Goal: Check status: Check status

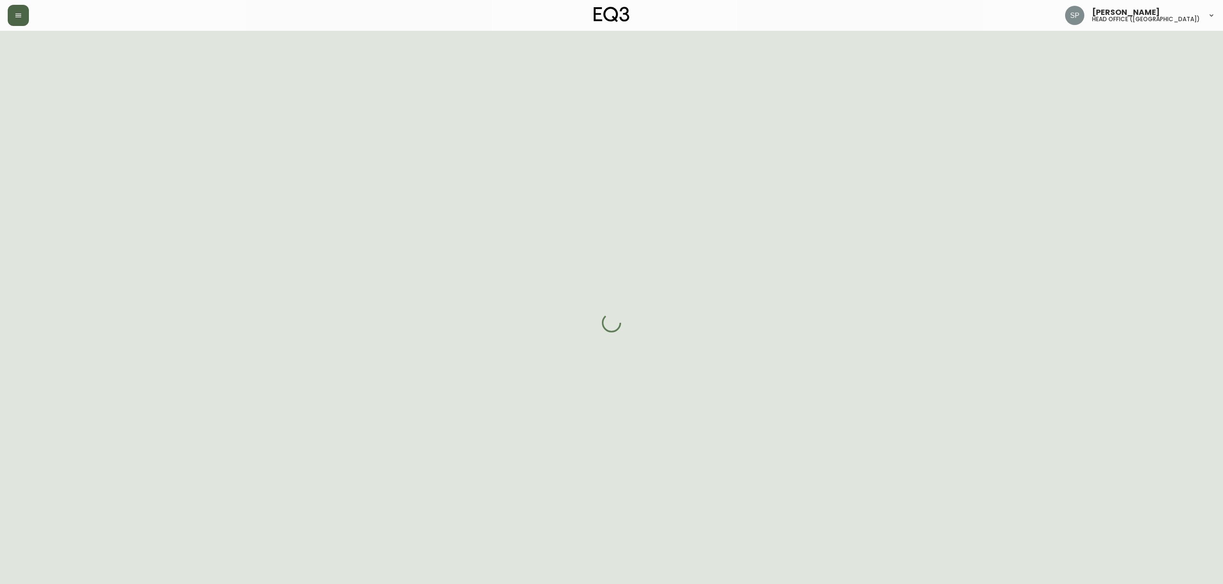
click at [18, 23] on button "button" at bounding box center [18, 15] width 21 height 21
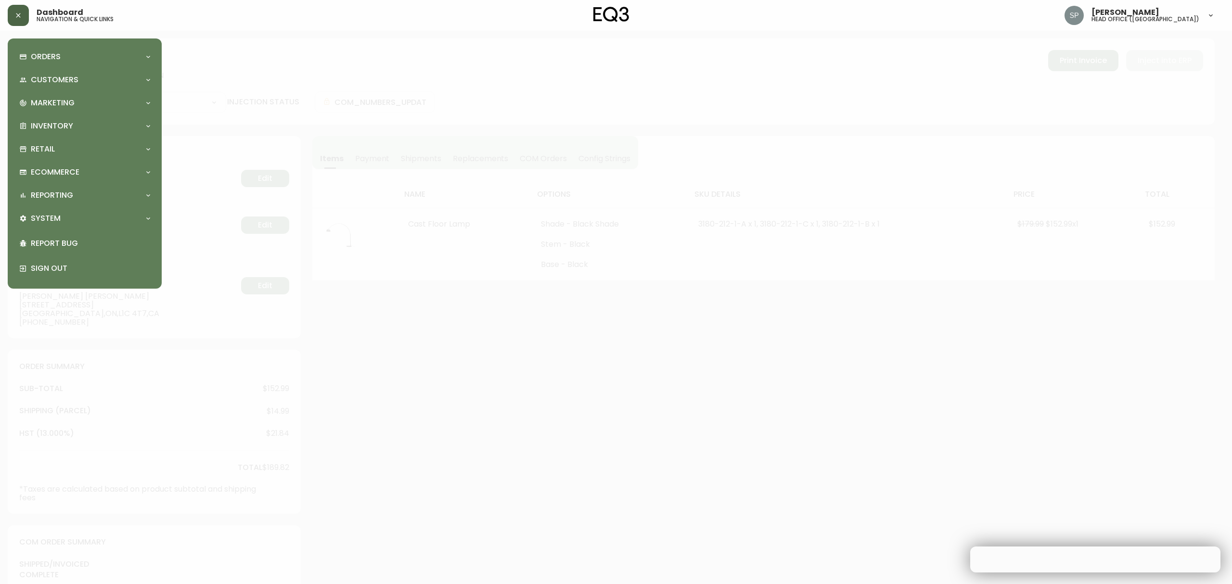
type input "Fully Shipped"
select select "FULLY_SHIPPED"
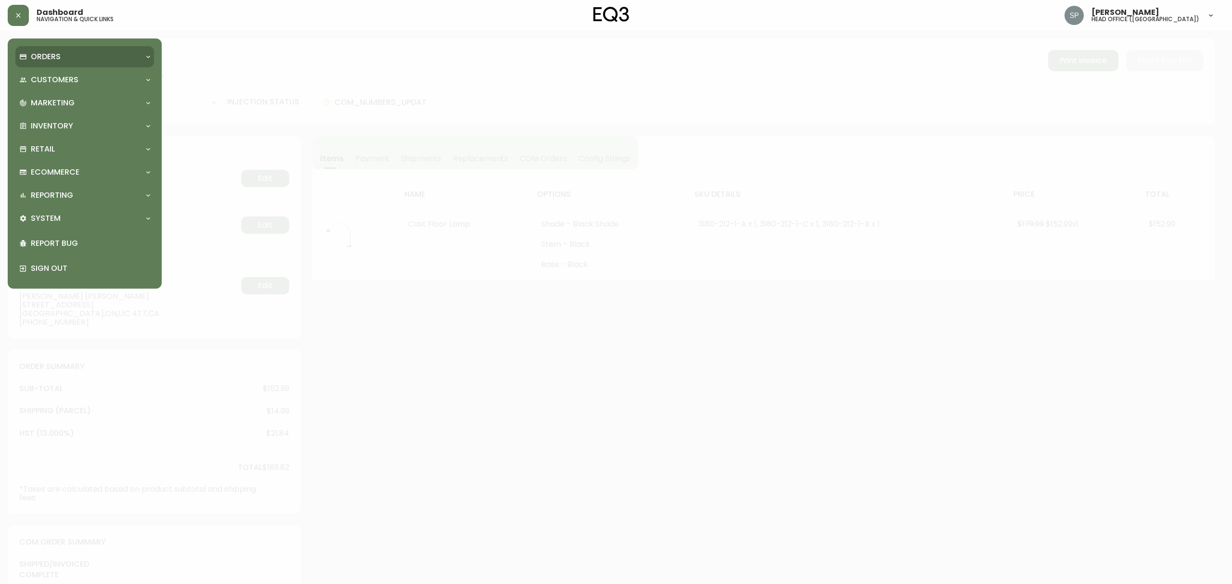
click at [39, 64] on div "Orders" at bounding box center [84, 56] width 139 height 21
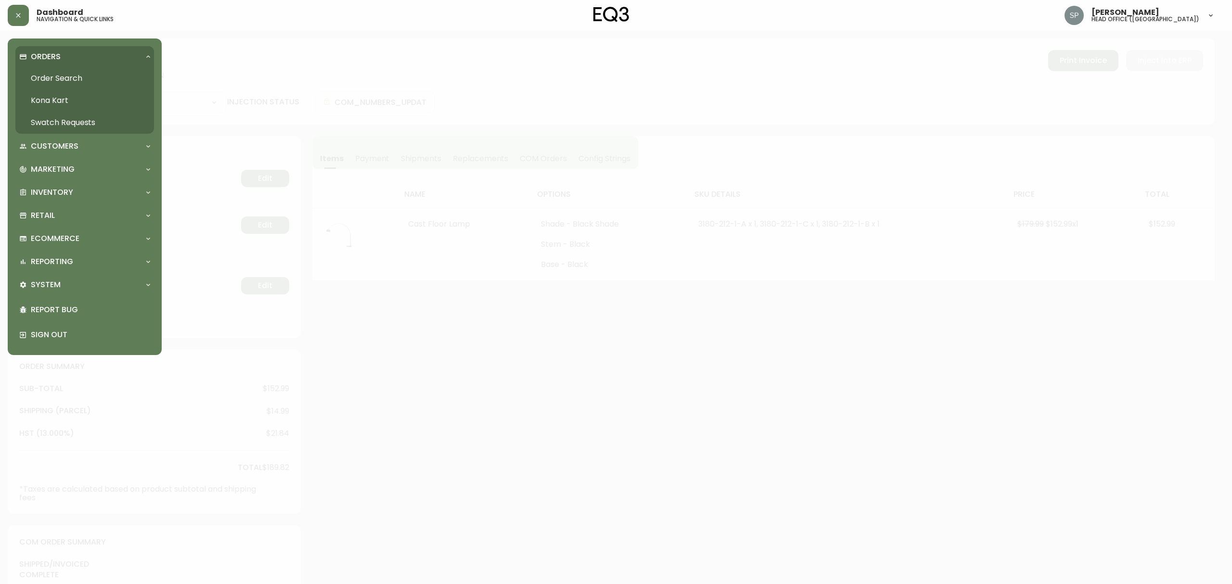
click at [49, 83] on link "Order Search" at bounding box center [84, 78] width 139 height 22
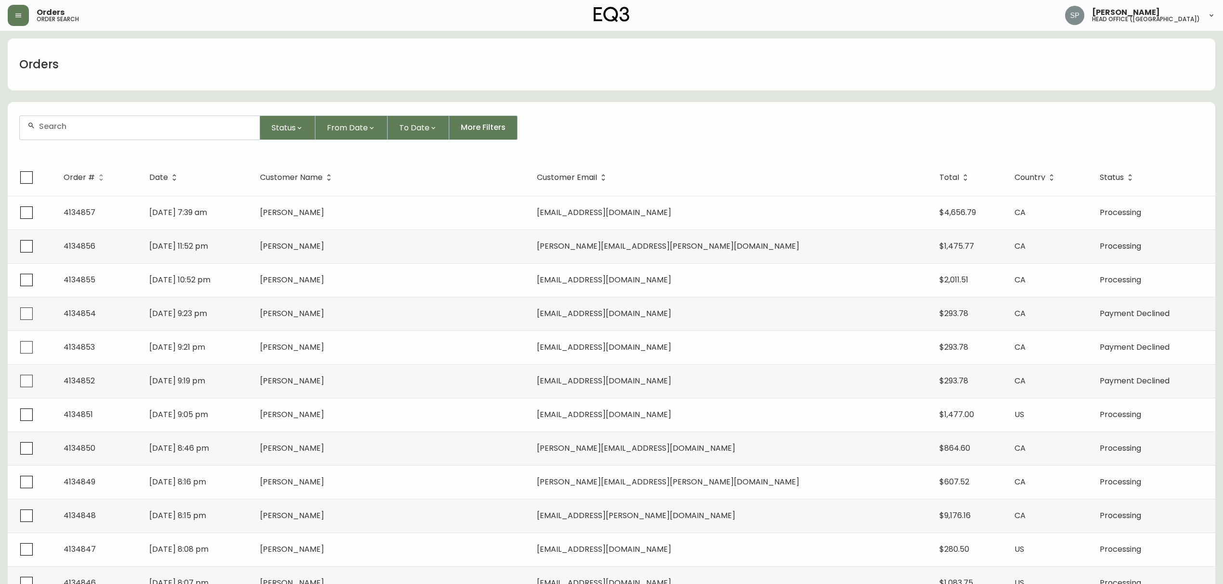
click at [128, 129] on input "text" at bounding box center [145, 126] width 213 height 9
paste input "4134716"
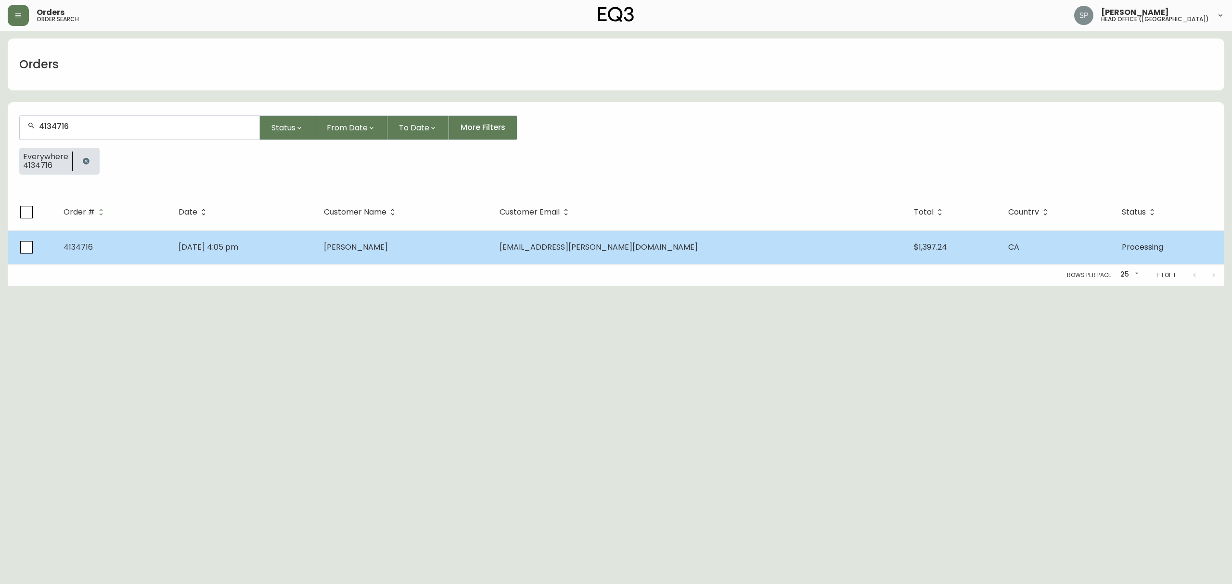
type input "4134716"
click at [303, 247] on td "[DATE] 4:05 pm" at bounding box center [244, 248] width 146 height 34
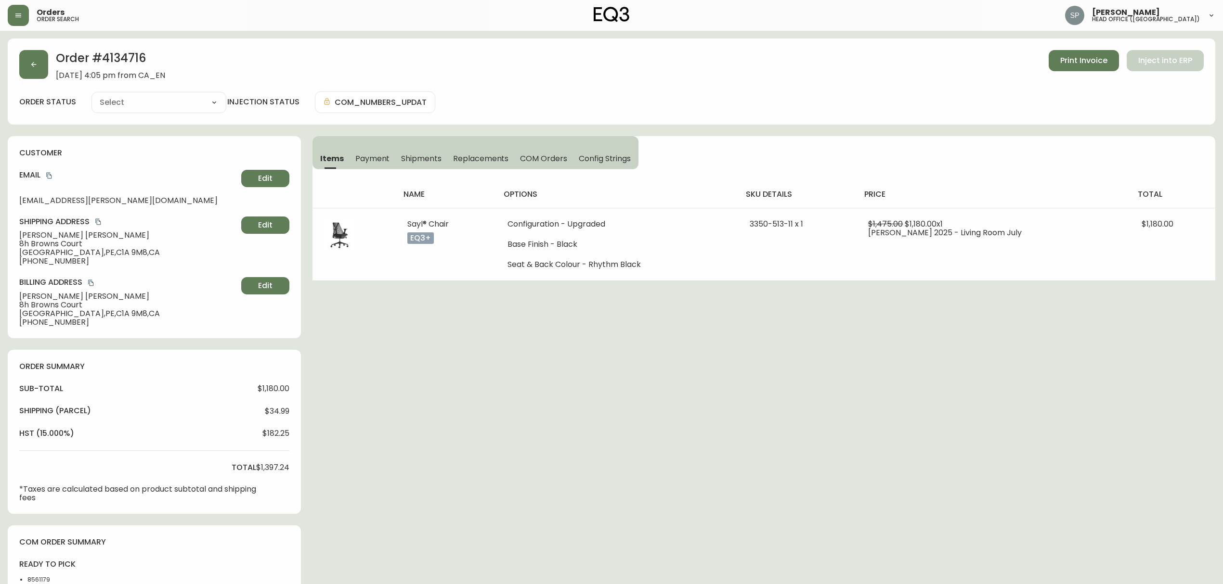
type input "Processing"
select select "PROCESSING"
